Goal: Information Seeking & Learning: Learn about a topic

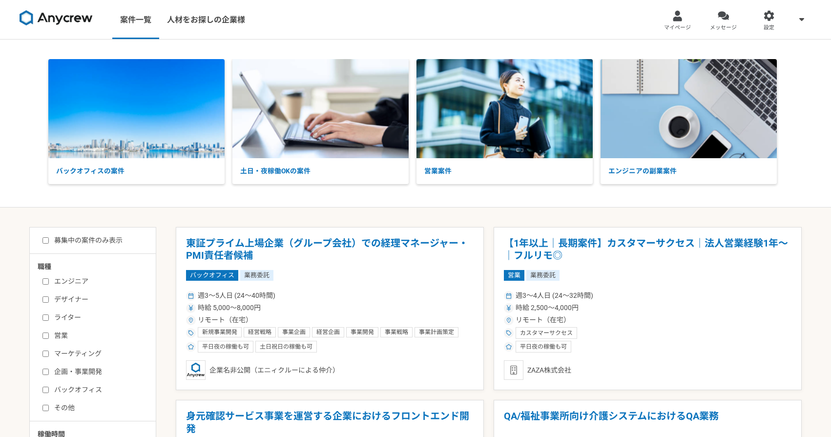
click at [89, 243] on label "募集中の案件のみ表示" at bounding box center [82, 240] width 80 height 10
click at [49, 243] on input "募集中の案件のみ表示" at bounding box center [45, 240] width 6 height 6
checkbox input "true"
click at [73, 277] on label "エンジニア" at bounding box center [98, 281] width 112 height 10
click at [49, 278] on input "エンジニア" at bounding box center [45, 281] width 6 height 6
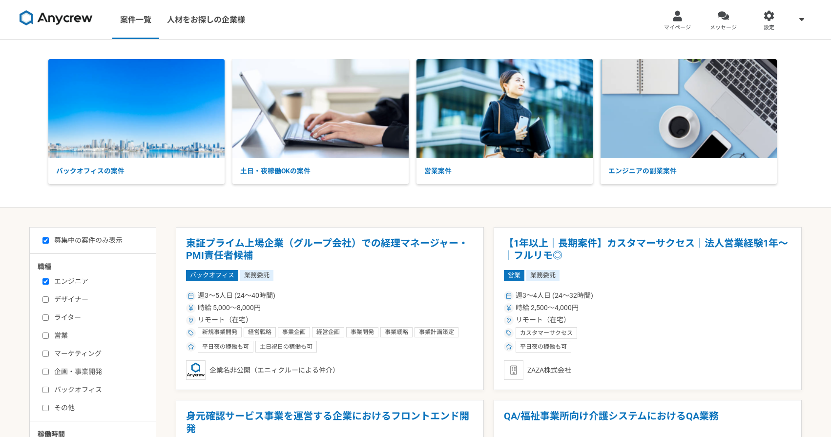
checkbox input "true"
click at [52, 236] on label "募集中の案件のみ表示" at bounding box center [82, 240] width 80 height 10
click at [49, 237] on input "募集中の案件のみ表示" at bounding box center [45, 240] width 6 height 6
checkbox input "true"
